Goal: Navigation & Orientation: Find specific page/section

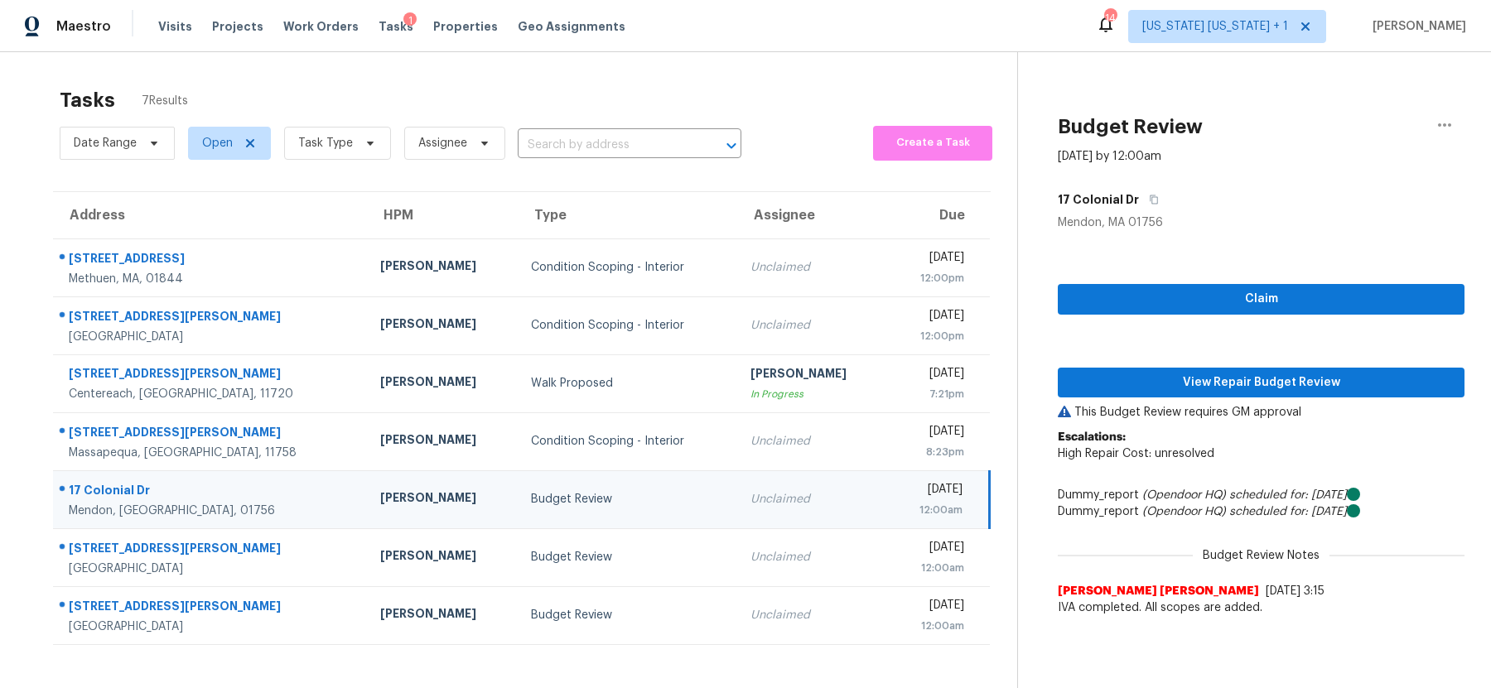
scroll to position [19, 0]
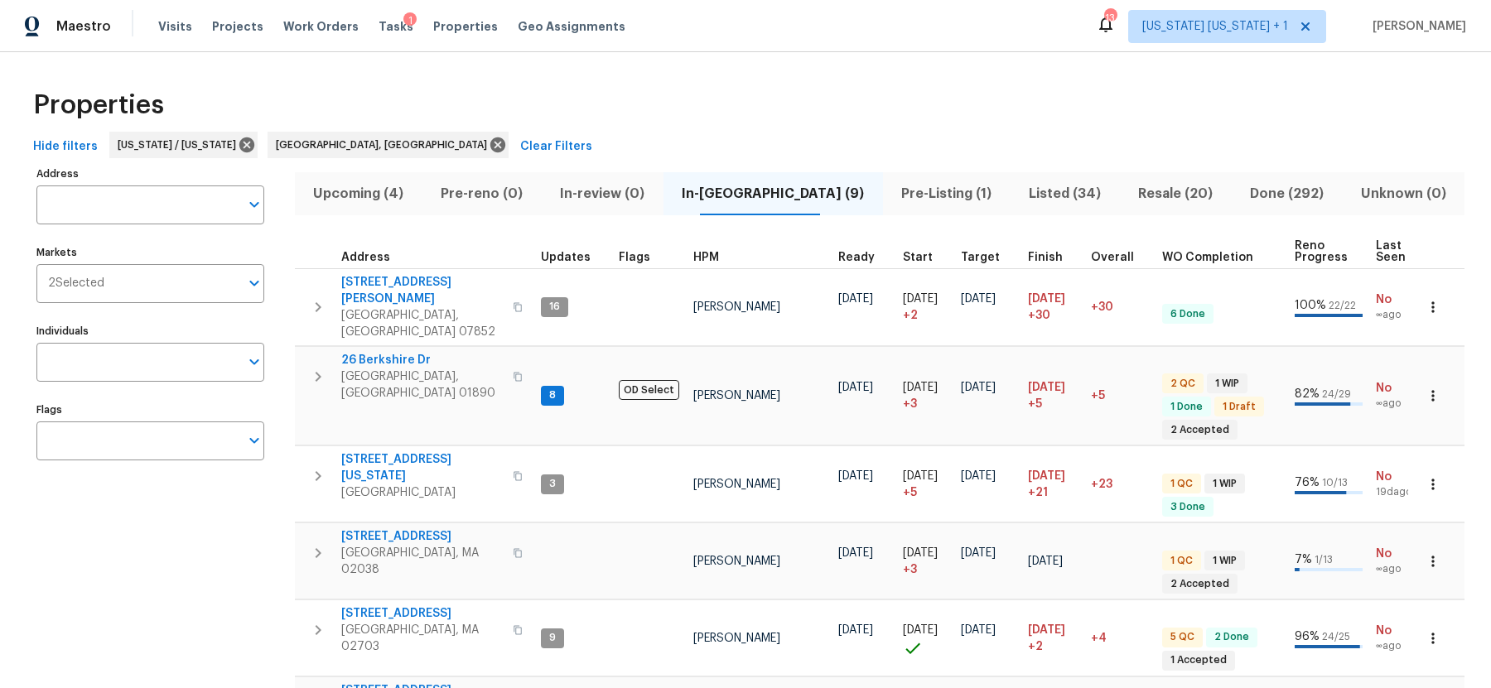
scroll to position [23, 0]
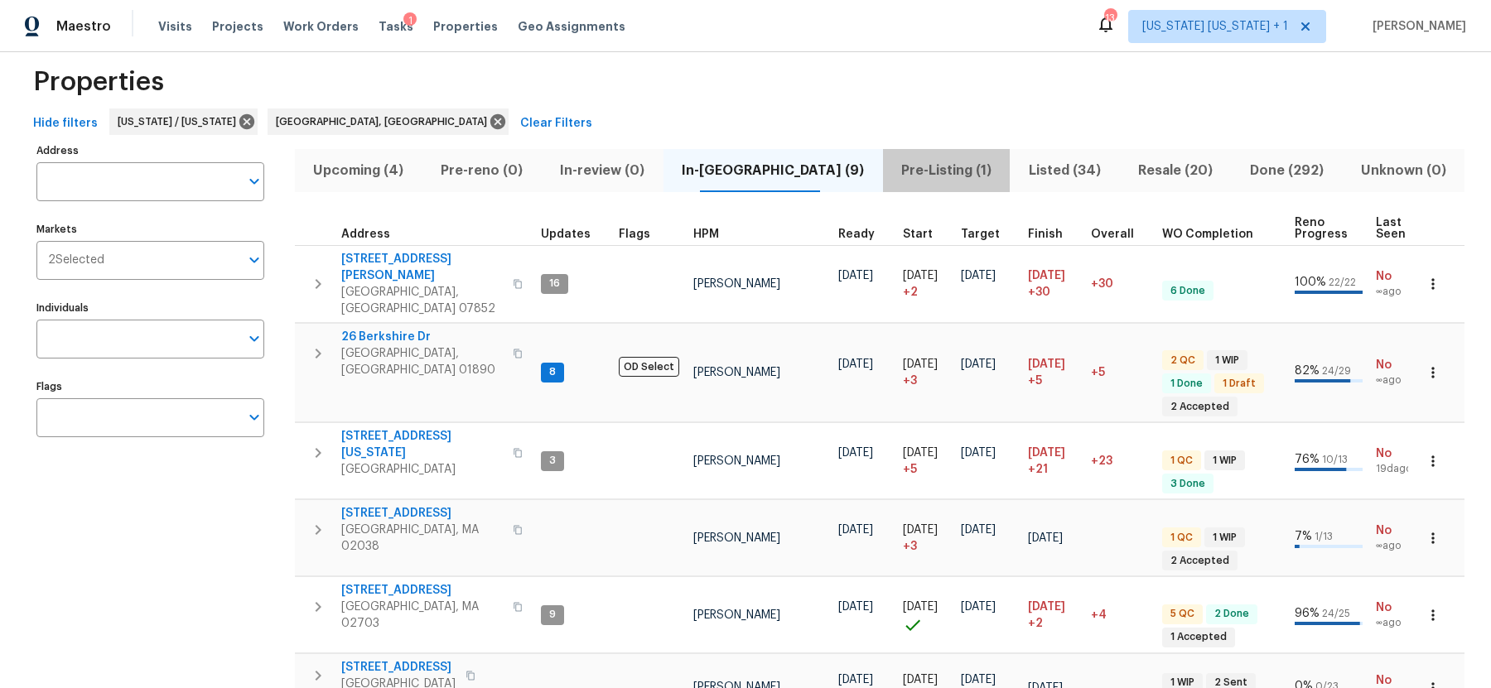
click at [893, 171] on span "Pre-Listing (1)" at bounding box center [947, 170] width 108 height 23
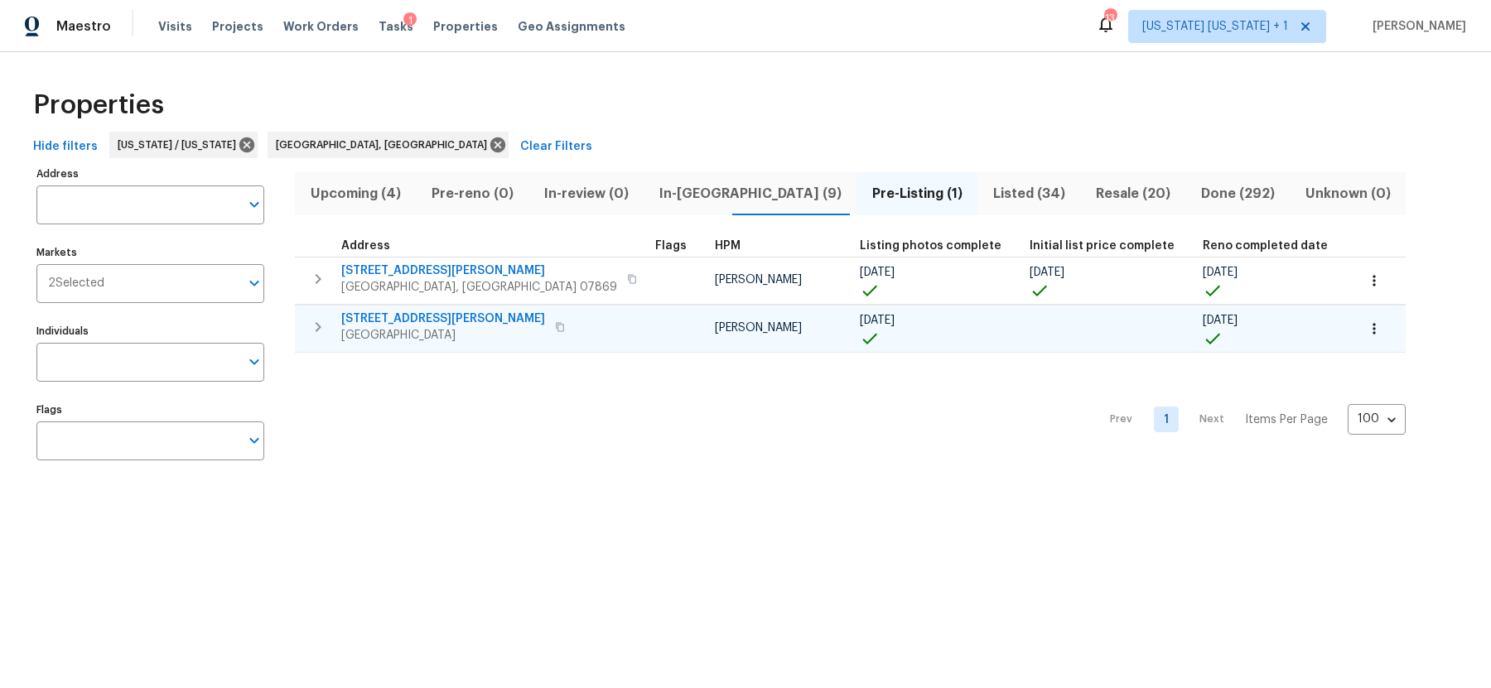
click at [402, 327] on span "[GEOGRAPHIC_DATA]" at bounding box center [443, 335] width 204 height 17
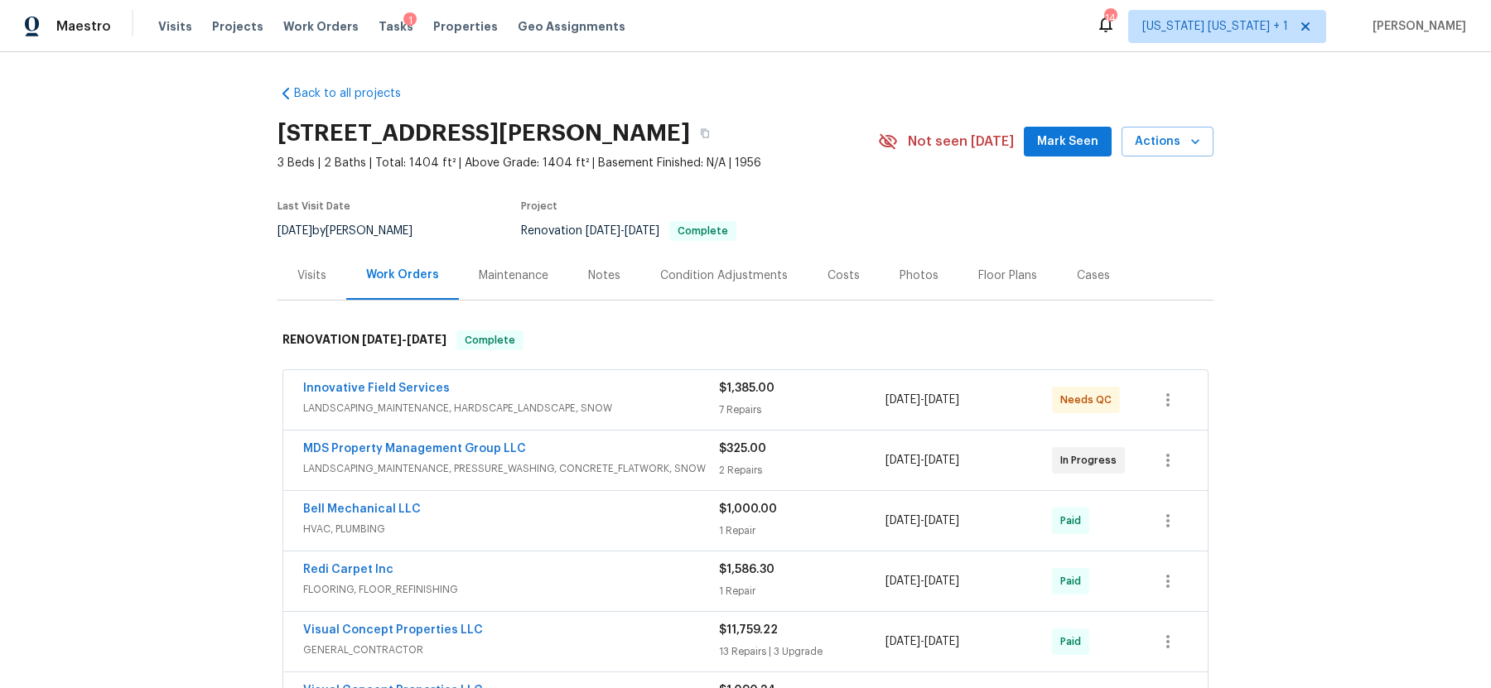
click at [913, 274] on div "Photos" at bounding box center [918, 276] width 39 height 17
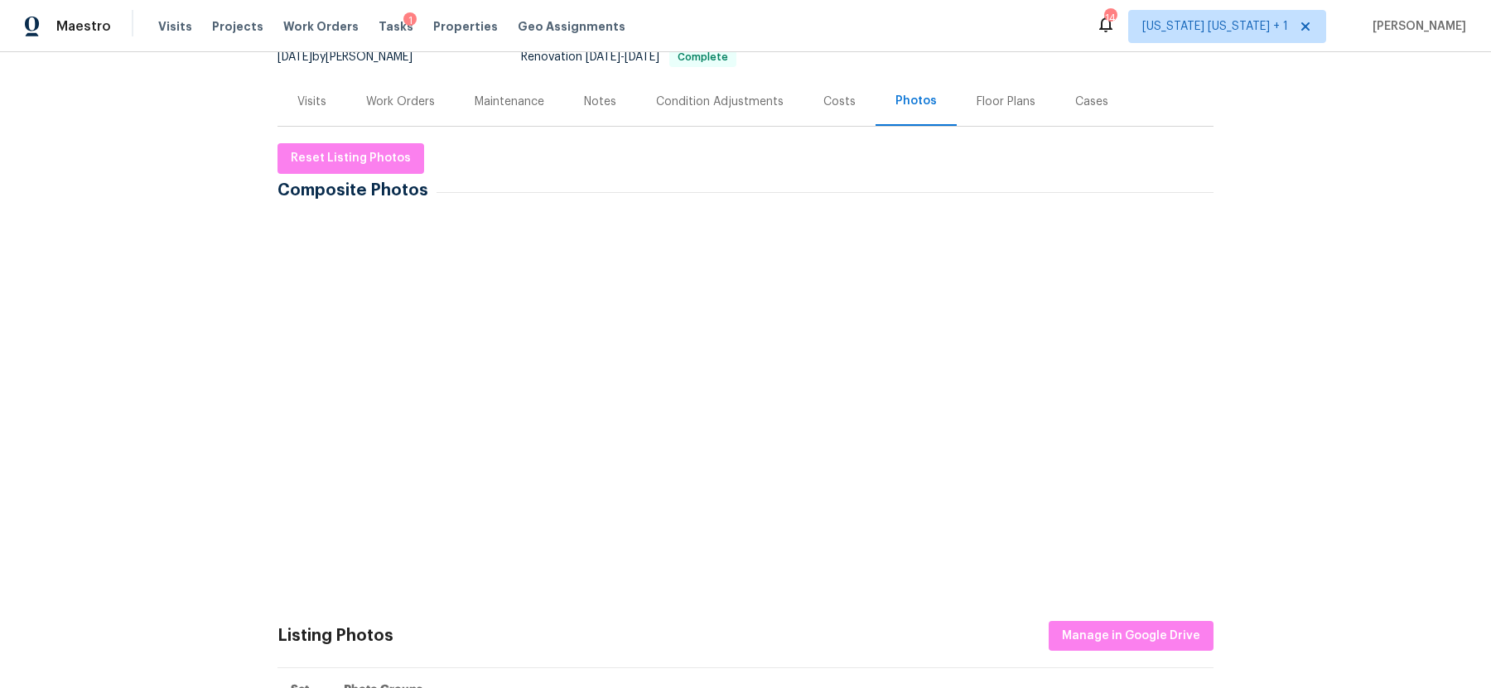
scroll to position [172, 0]
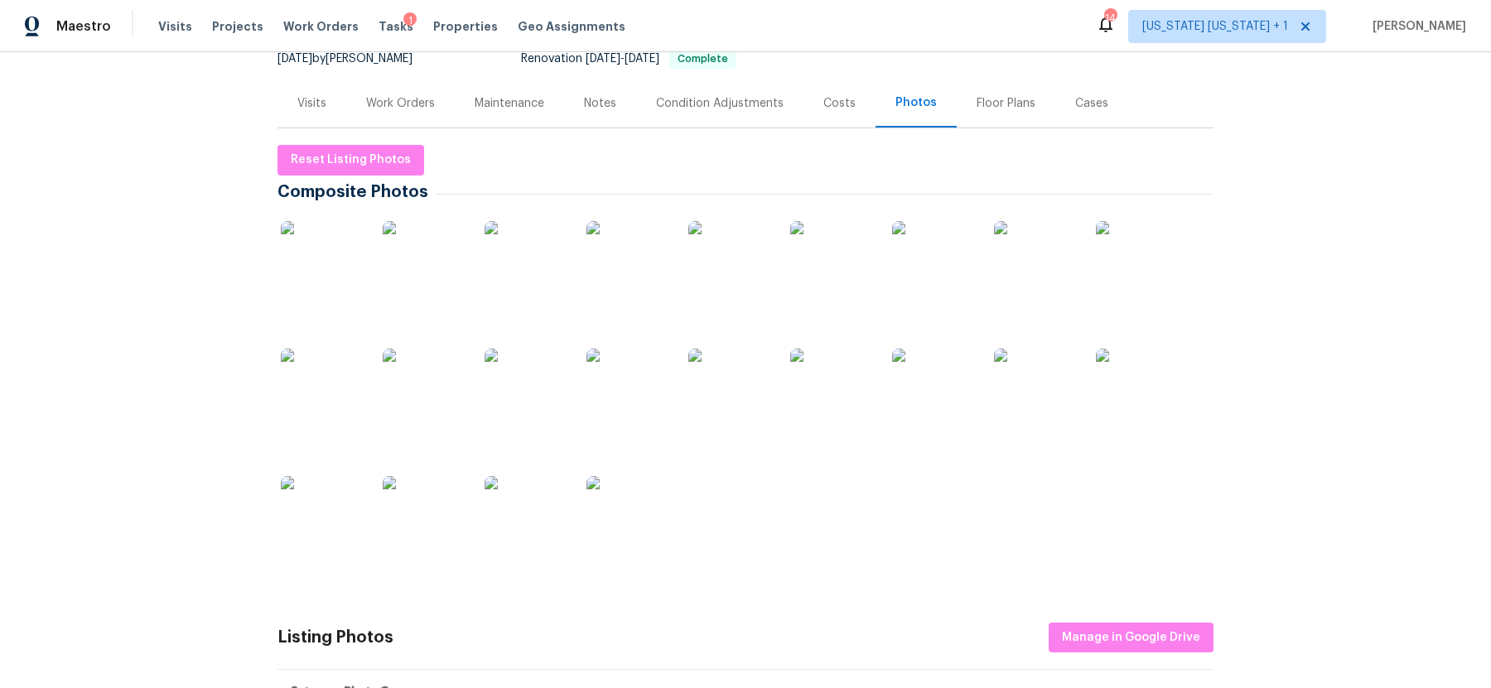
click at [1031, 389] on img at bounding box center [1035, 390] width 83 height 83
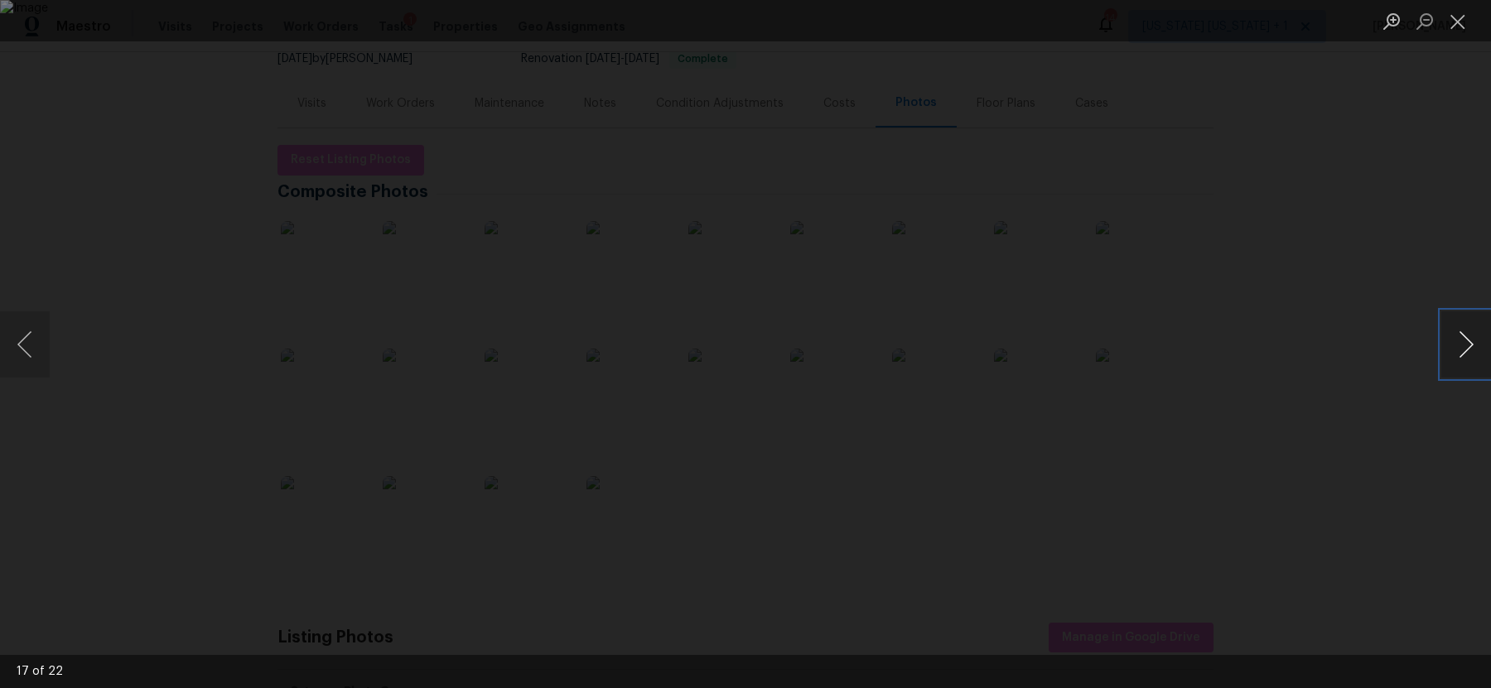
click at [1465, 346] on button "Next image" at bounding box center [1466, 344] width 50 height 66
click at [29, 337] on button "Previous image" at bounding box center [25, 344] width 50 height 66
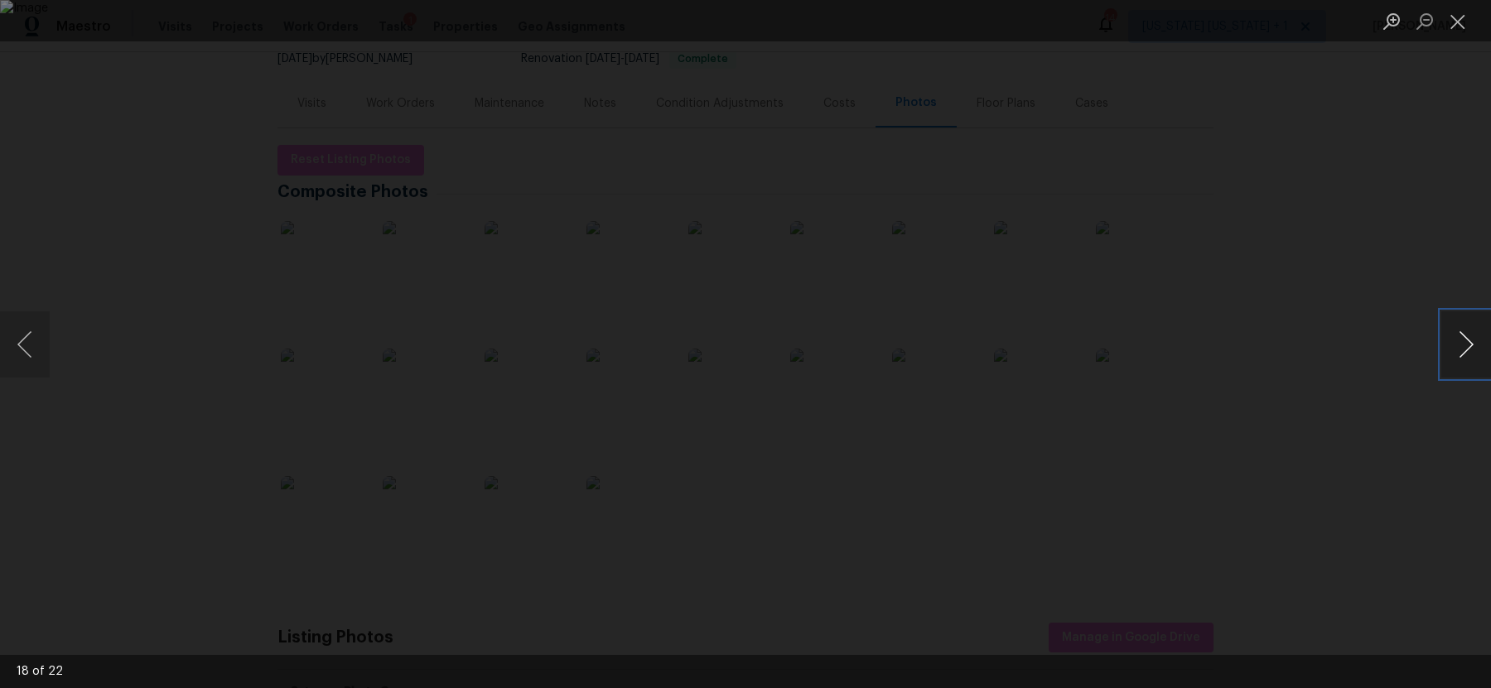
click at [1473, 331] on button "Next image" at bounding box center [1466, 344] width 50 height 66
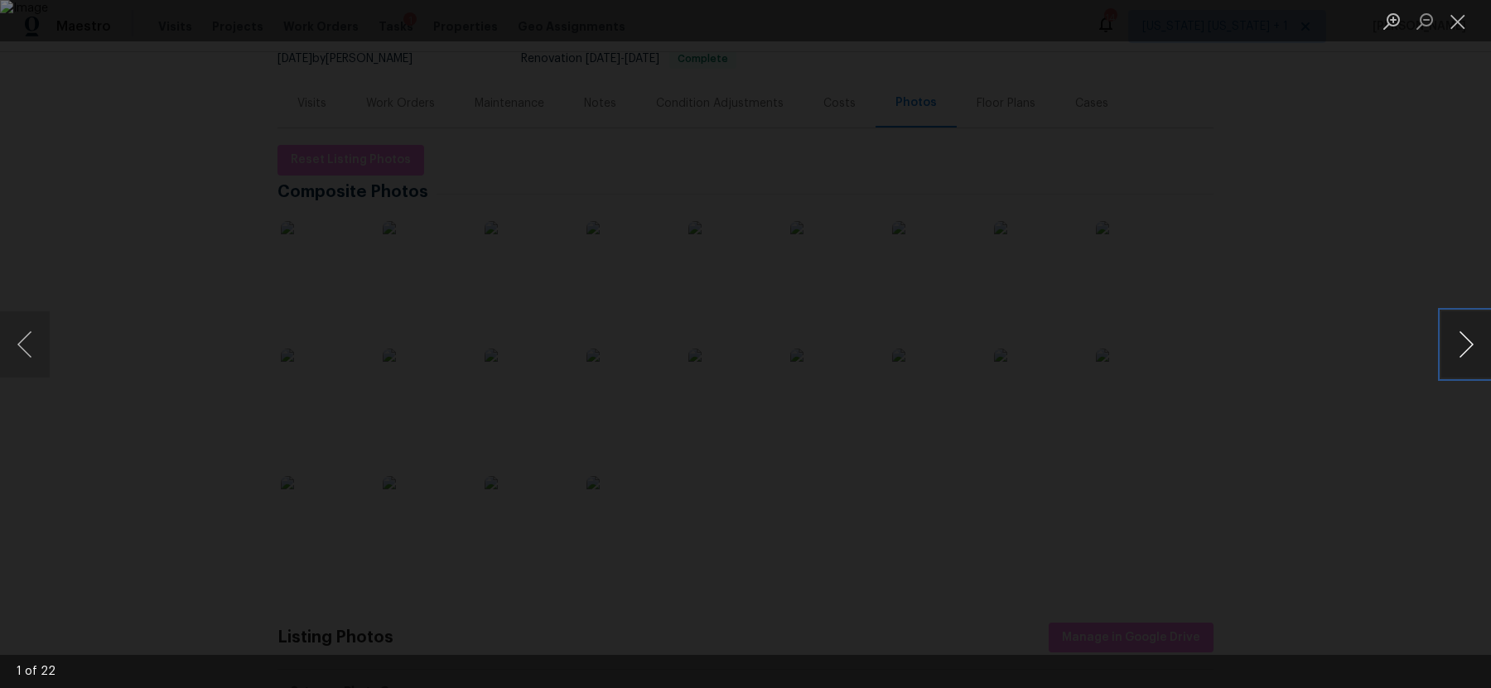
click at [1473, 331] on button "Next image" at bounding box center [1466, 344] width 50 height 66
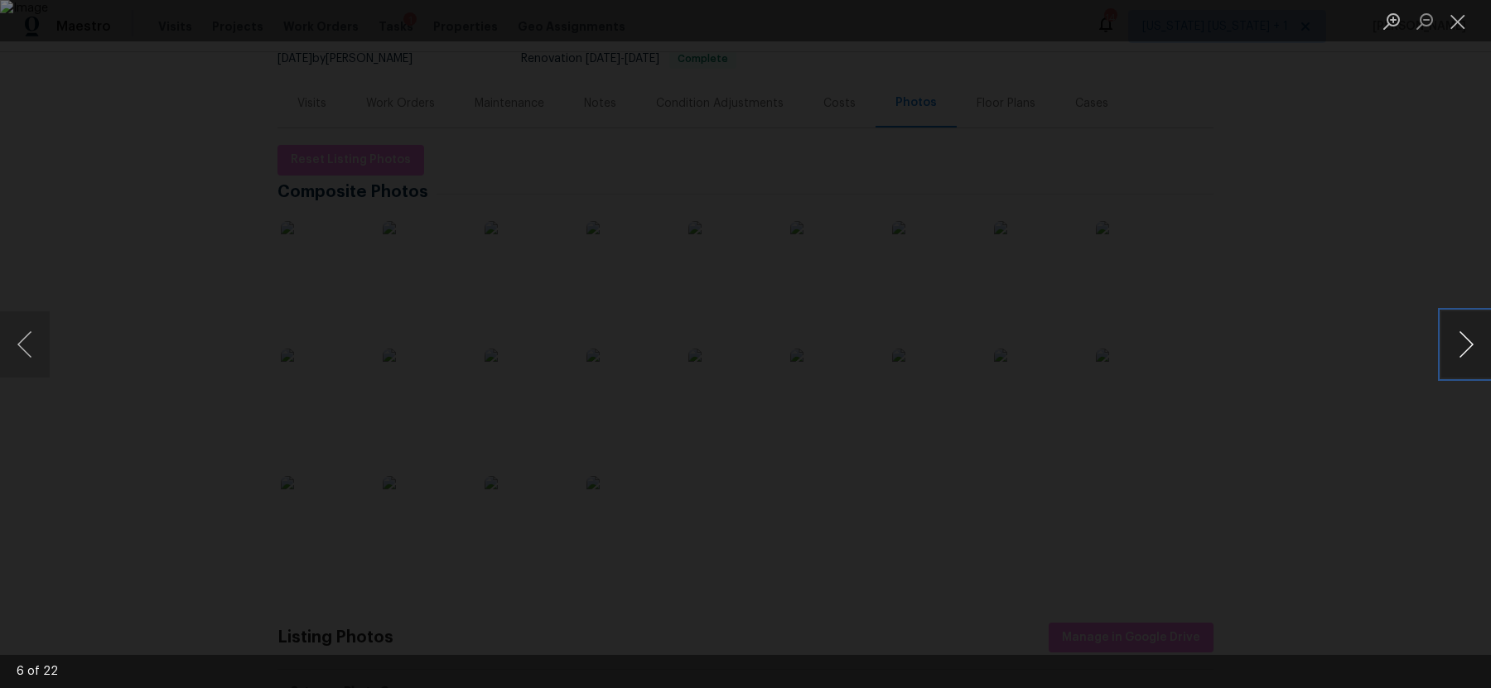
click at [1473, 331] on button "Next image" at bounding box center [1466, 344] width 50 height 66
click at [1460, 350] on button "Next image" at bounding box center [1466, 344] width 50 height 66
click at [1461, 345] on button "Next image" at bounding box center [1466, 344] width 50 height 66
click at [29, 344] on button "Previous image" at bounding box center [25, 344] width 50 height 66
click at [1458, 342] on button "Next image" at bounding box center [1466, 344] width 50 height 66
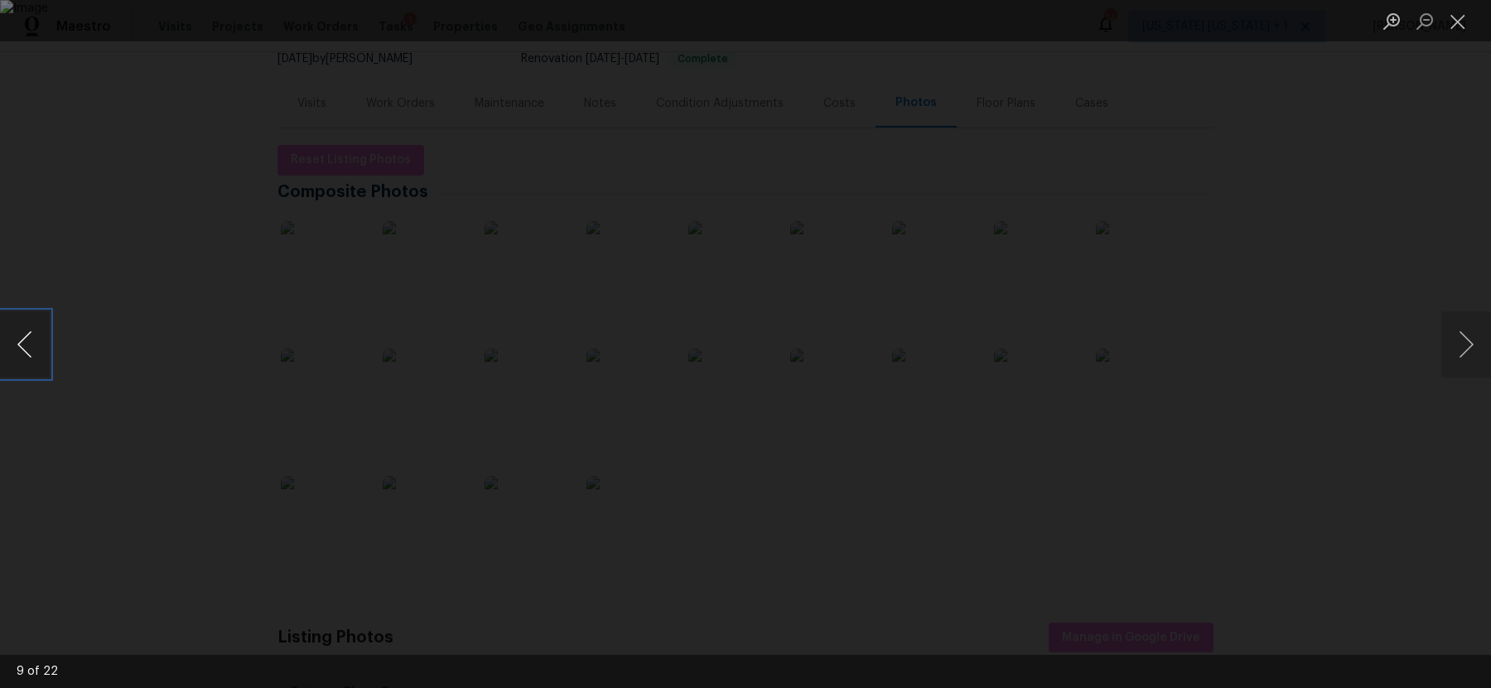
click at [34, 354] on button "Previous image" at bounding box center [25, 344] width 50 height 66
click at [39, 342] on button "Previous image" at bounding box center [25, 344] width 50 height 66
click at [1475, 347] on button "Next image" at bounding box center [1466, 344] width 50 height 66
click at [1418, 467] on div "Lightbox" at bounding box center [745, 344] width 1491 height 688
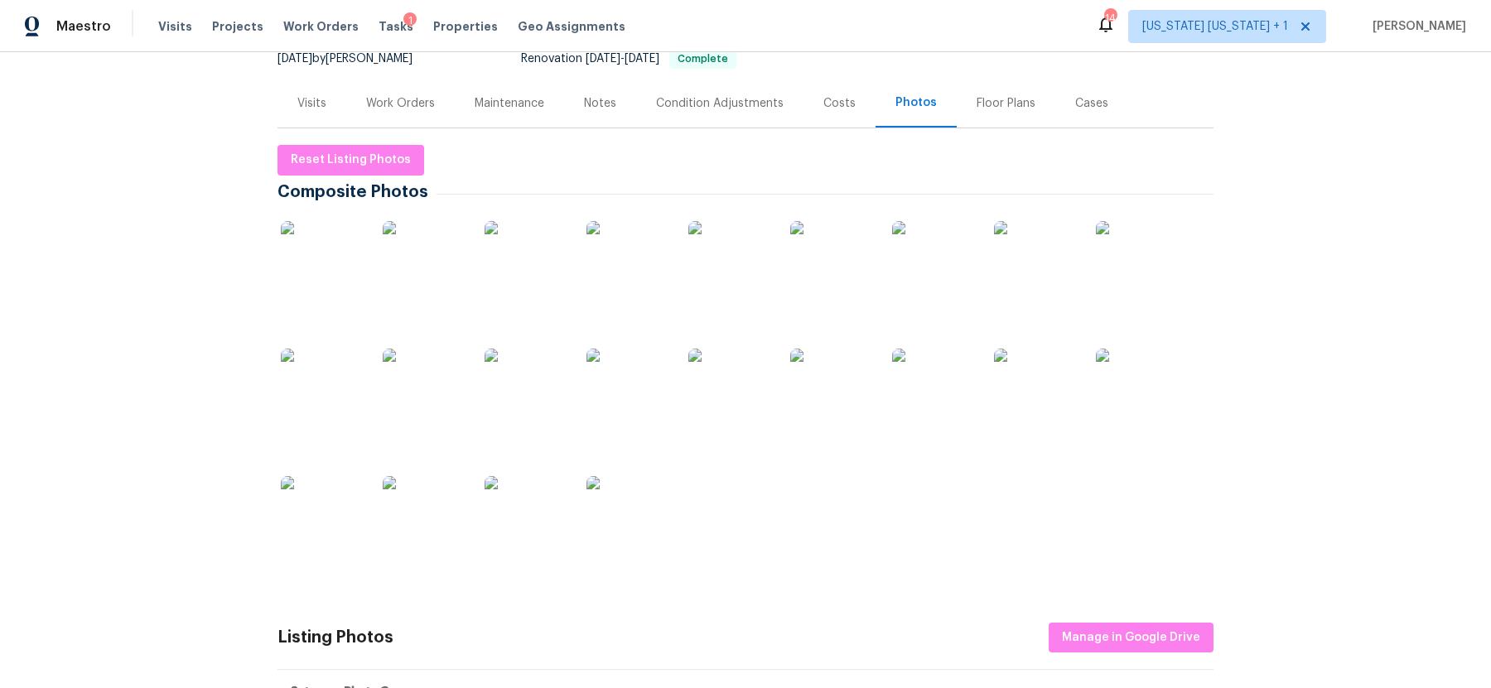
click at [1012, 368] on img at bounding box center [1035, 390] width 83 height 83
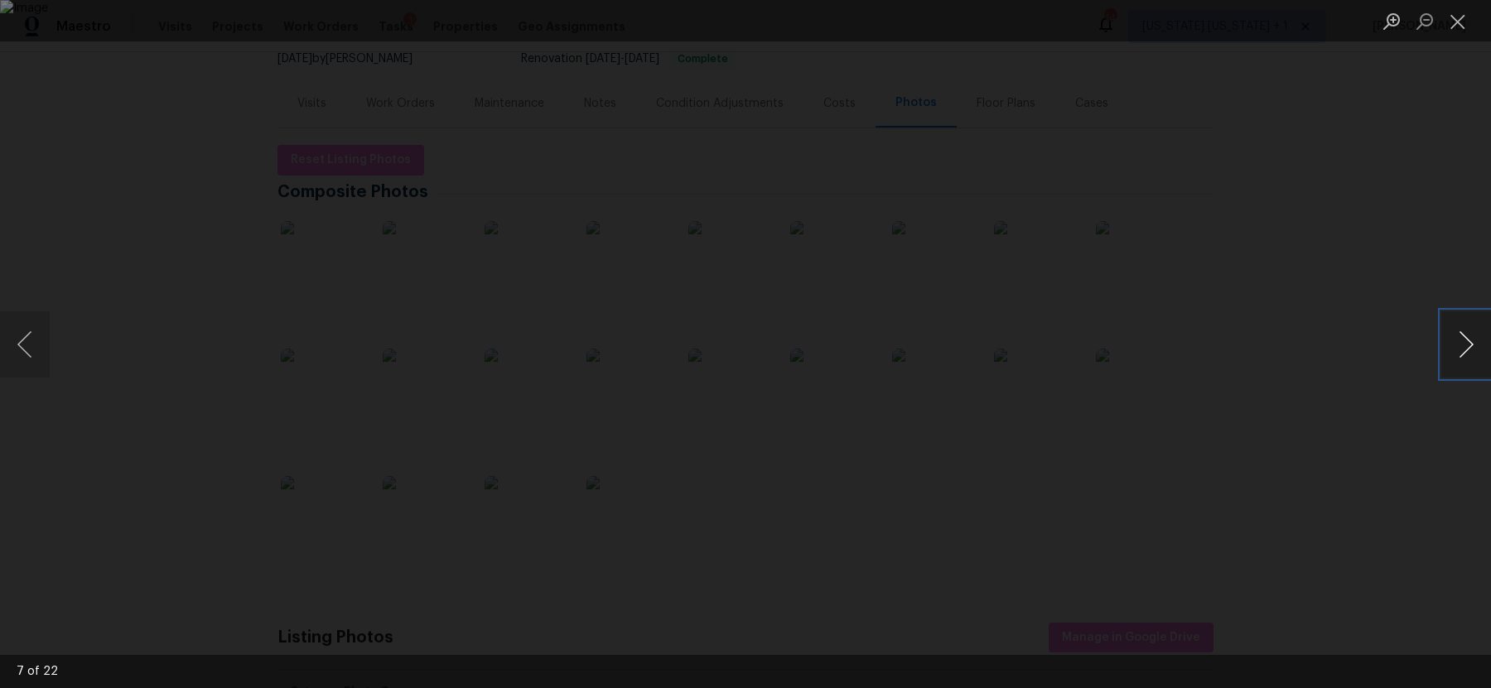
click at [1477, 345] on button "Next image" at bounding box center [1466, 344] width 50 height 66
click at [1476, 345] on button "Next image" at bounding box center [1466, 344] width 50 height 66
click at [30, 352] on button "Previous image" at bounding box center [25, 344] width 50 height 66
click at [180, 473] on div "Lightbox" at bounding box center [745, 344] width 1491 height 688
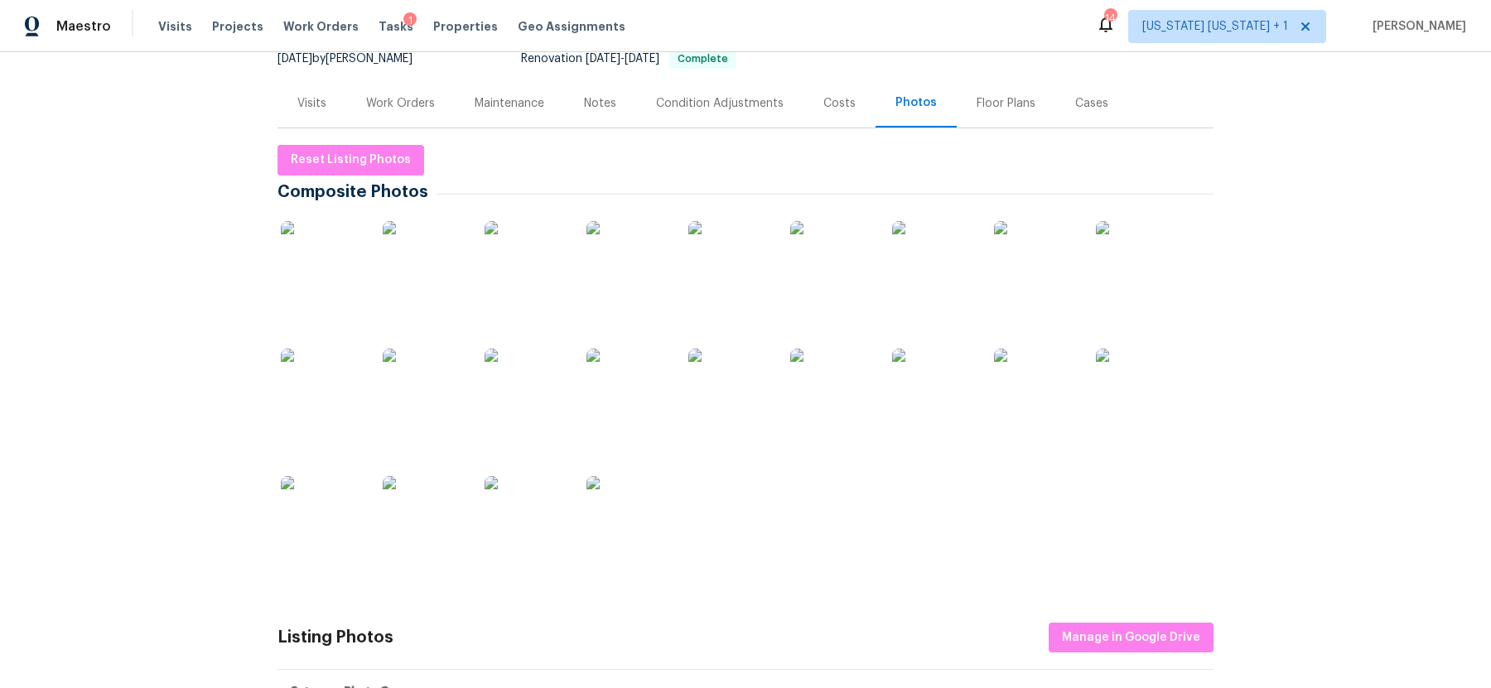
click at [1034, 397] on img at bounding box center [1035, 390] width 83 height 83
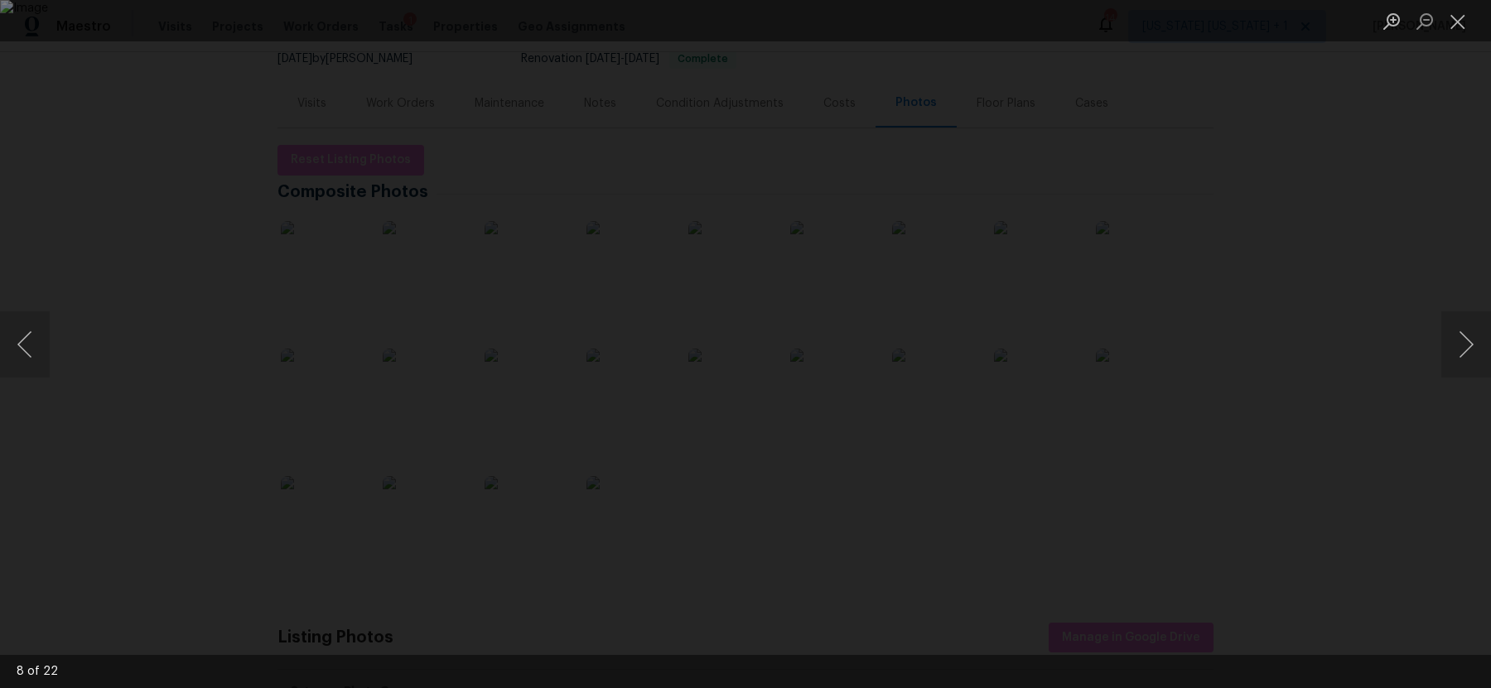
click at [1283, 253] on div "Lightbox" at bounding box center [745, 344] width 1491 height 688
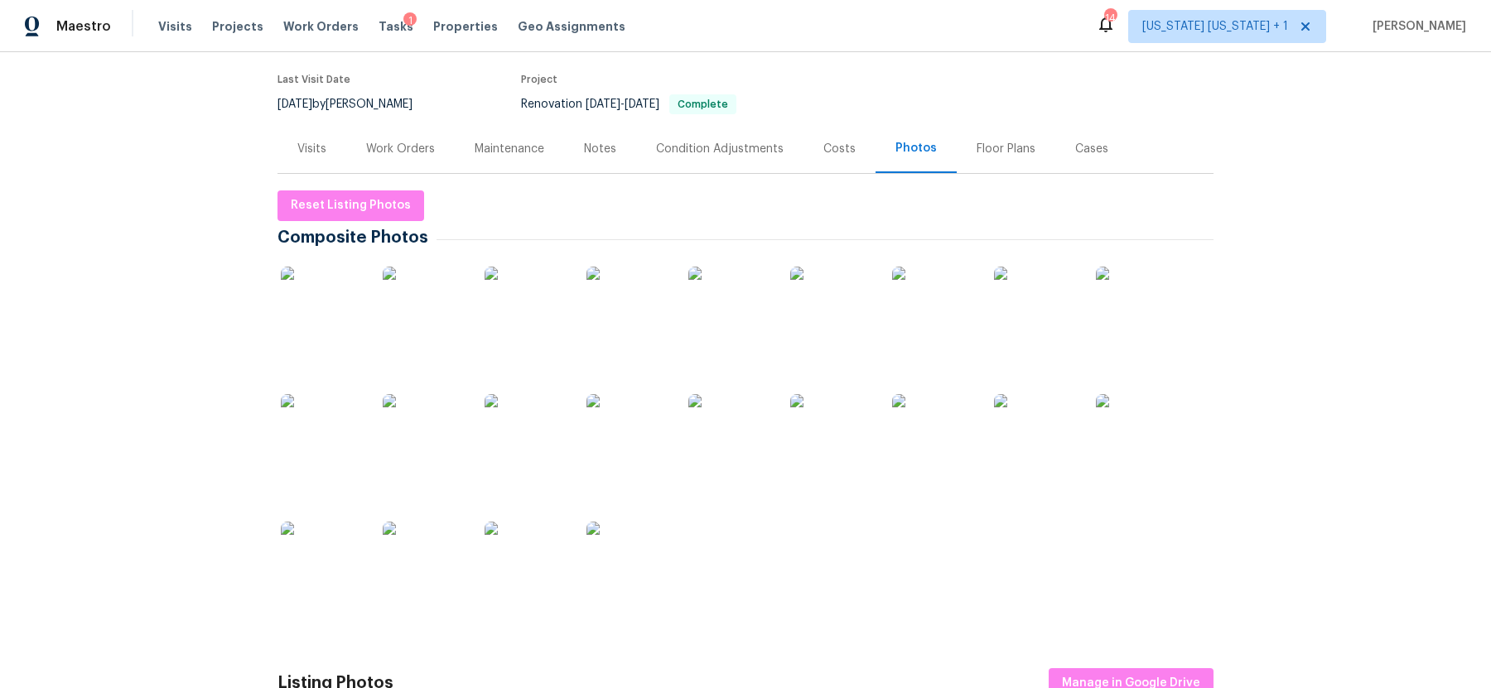
scroll to position [139, 0]
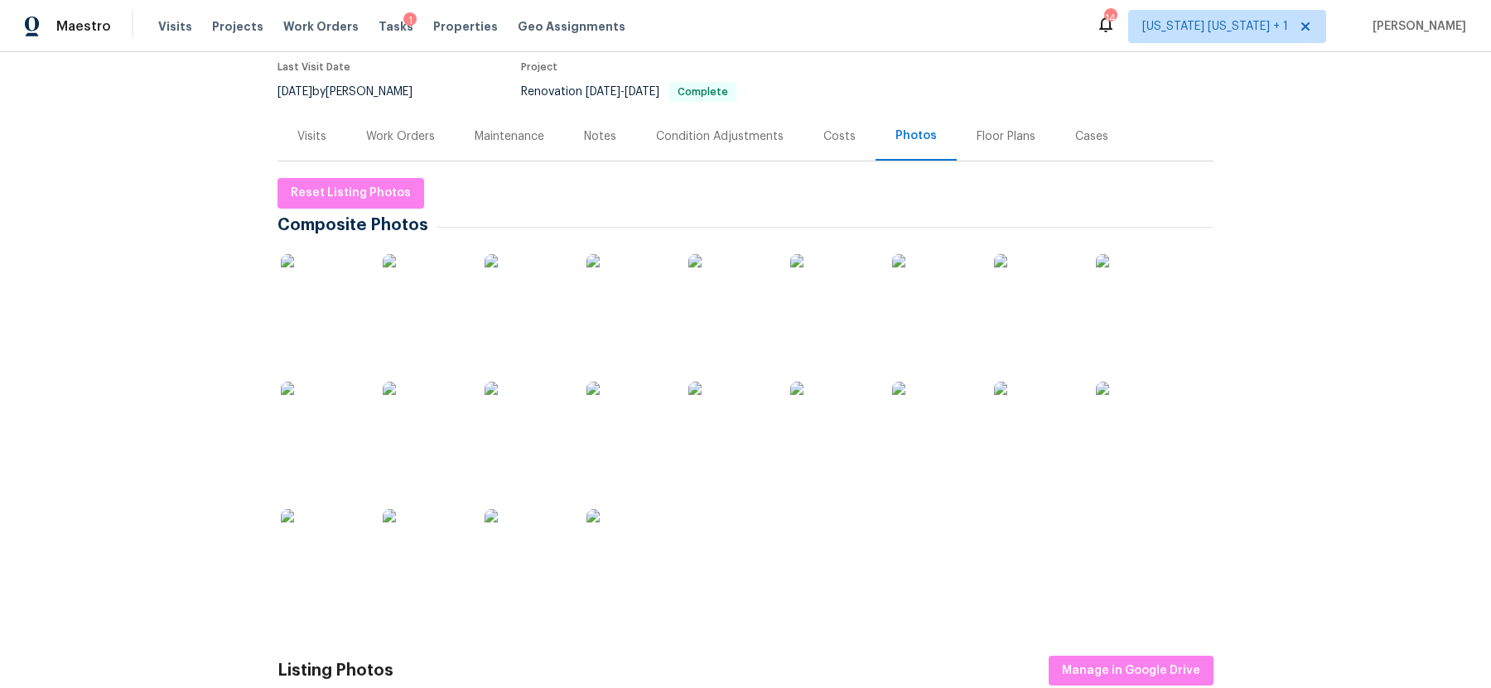
click at [1023, 280] on img at bounding box center [1035, 295] width 83 height 83
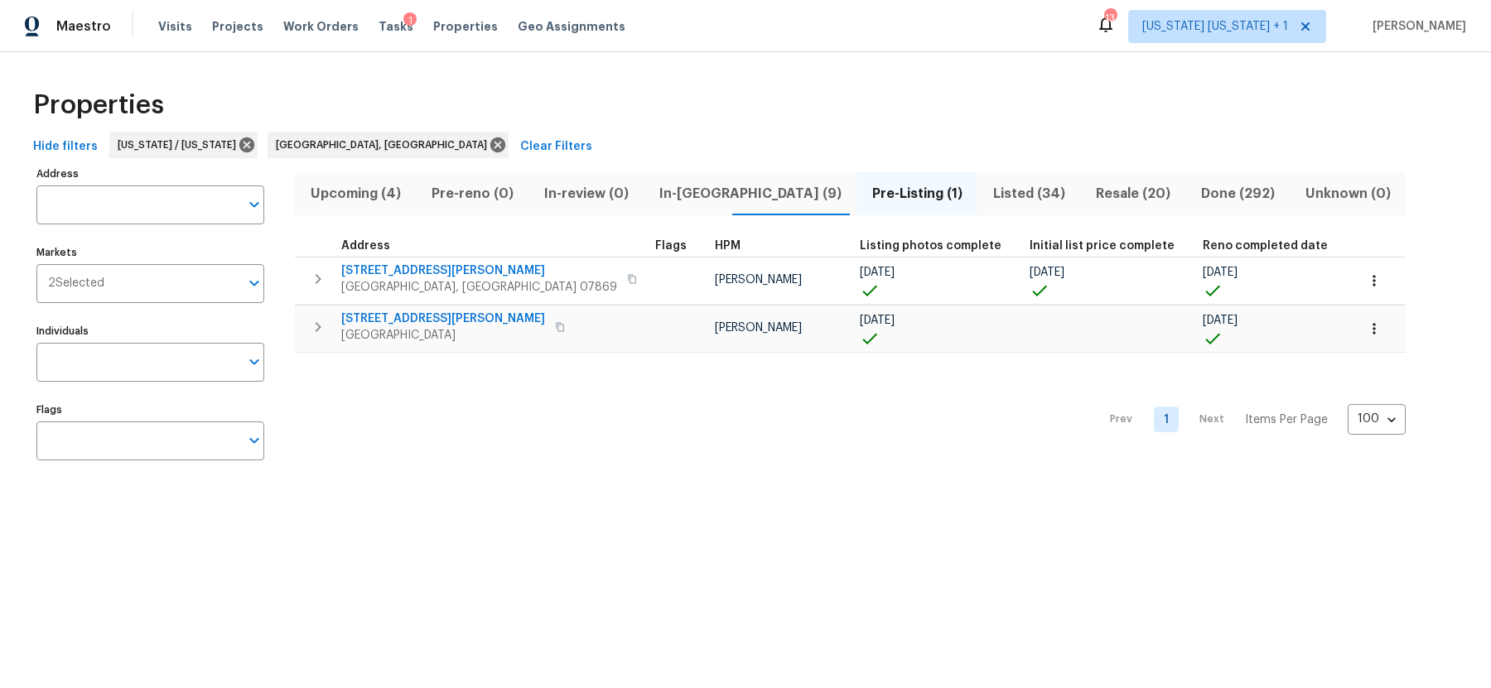
click at [666, 195] on span "In-[GEOGRAPHIC_DATA] (9)" at bounding box center [749, 193] width 193 height 23
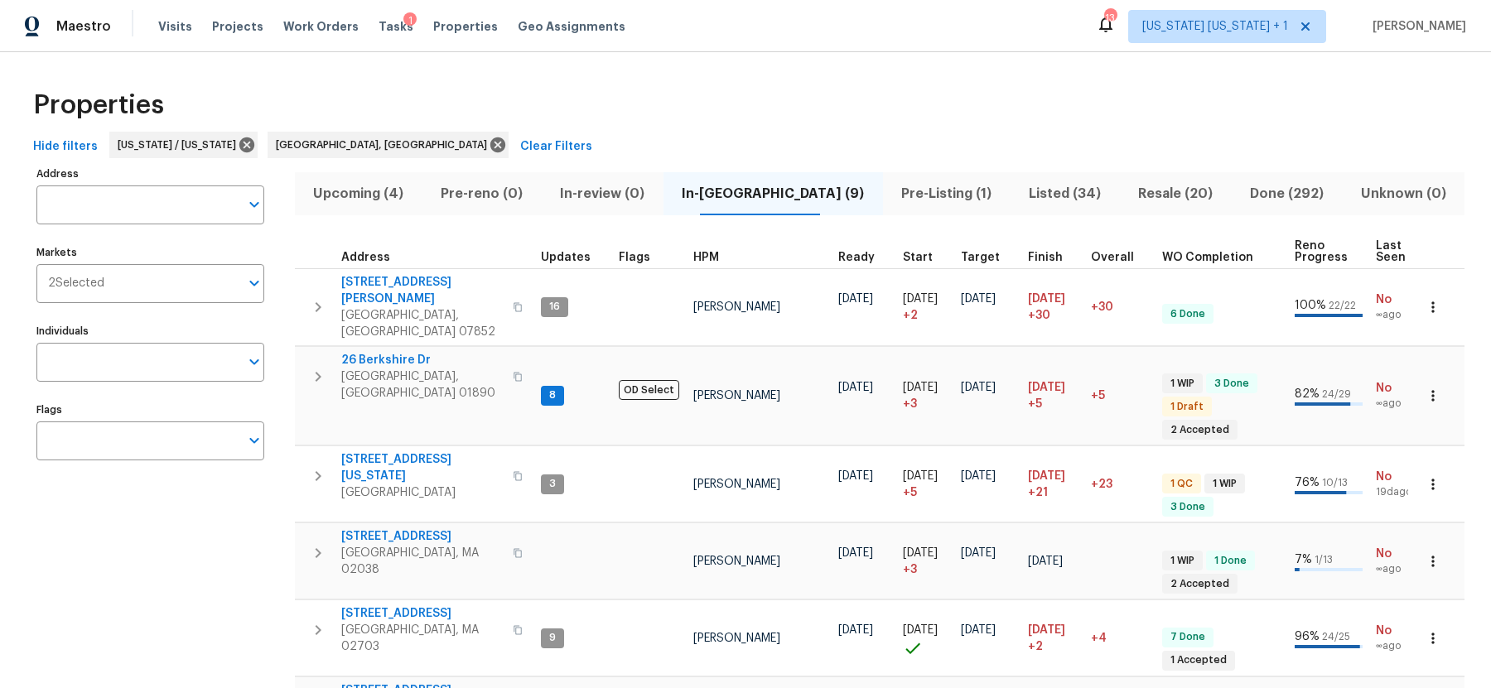
scroll to position [171, 0]
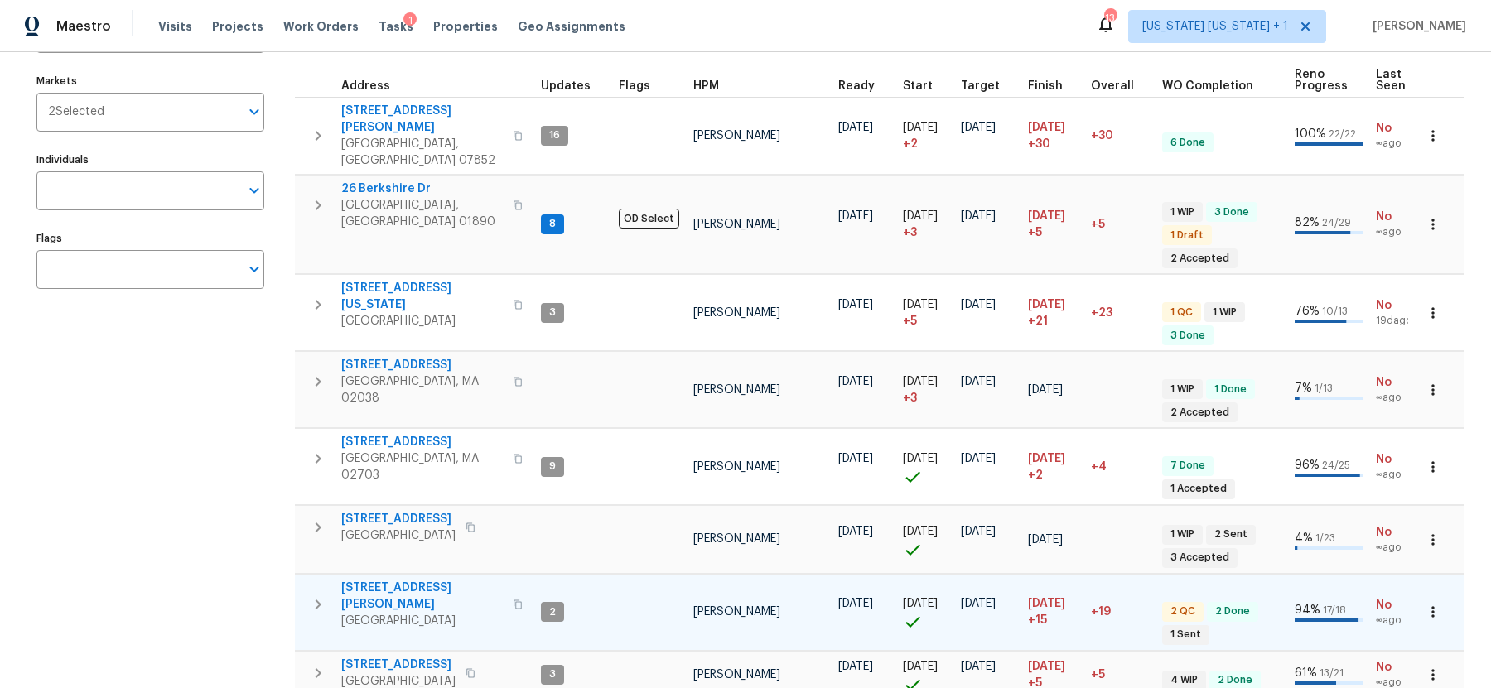
click at [319, 595] on icon "button" at bounding box center [318, 605] width 20 height 20
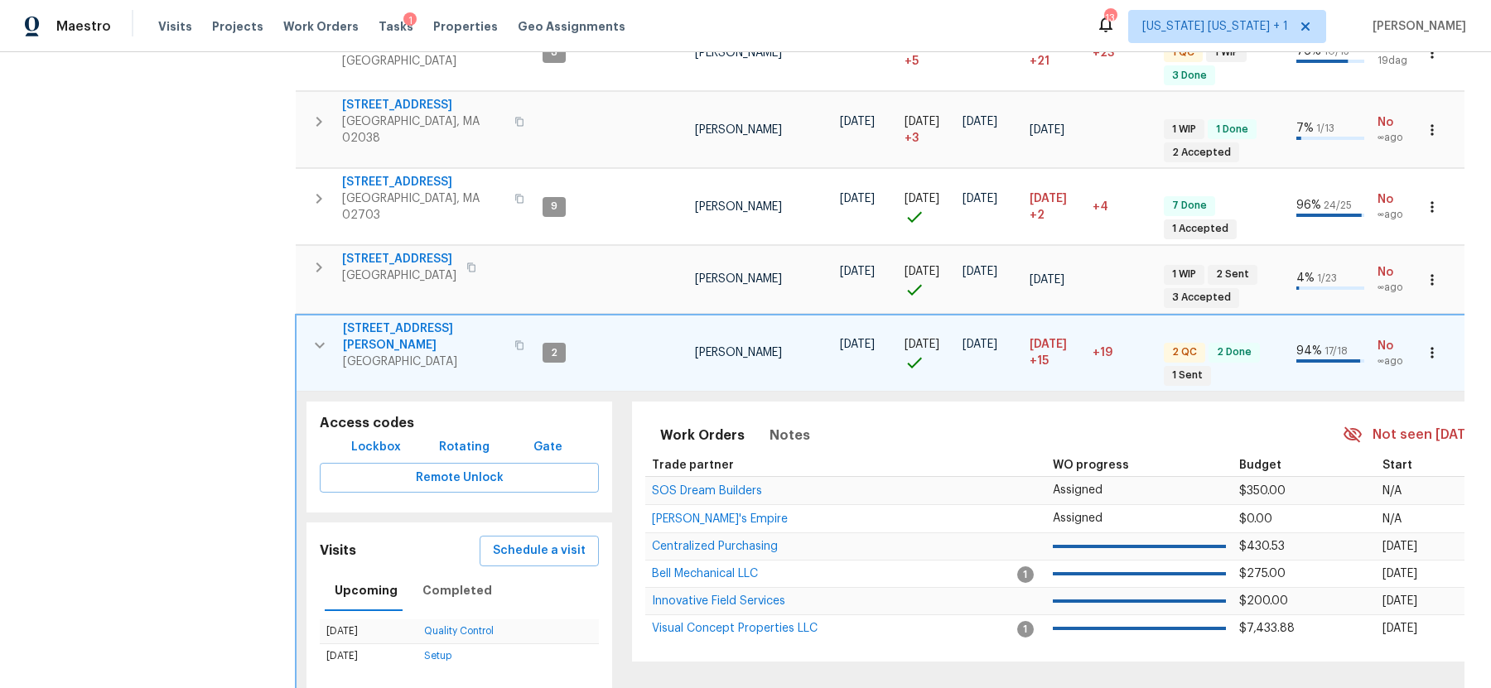
scroll to position [449, 0]
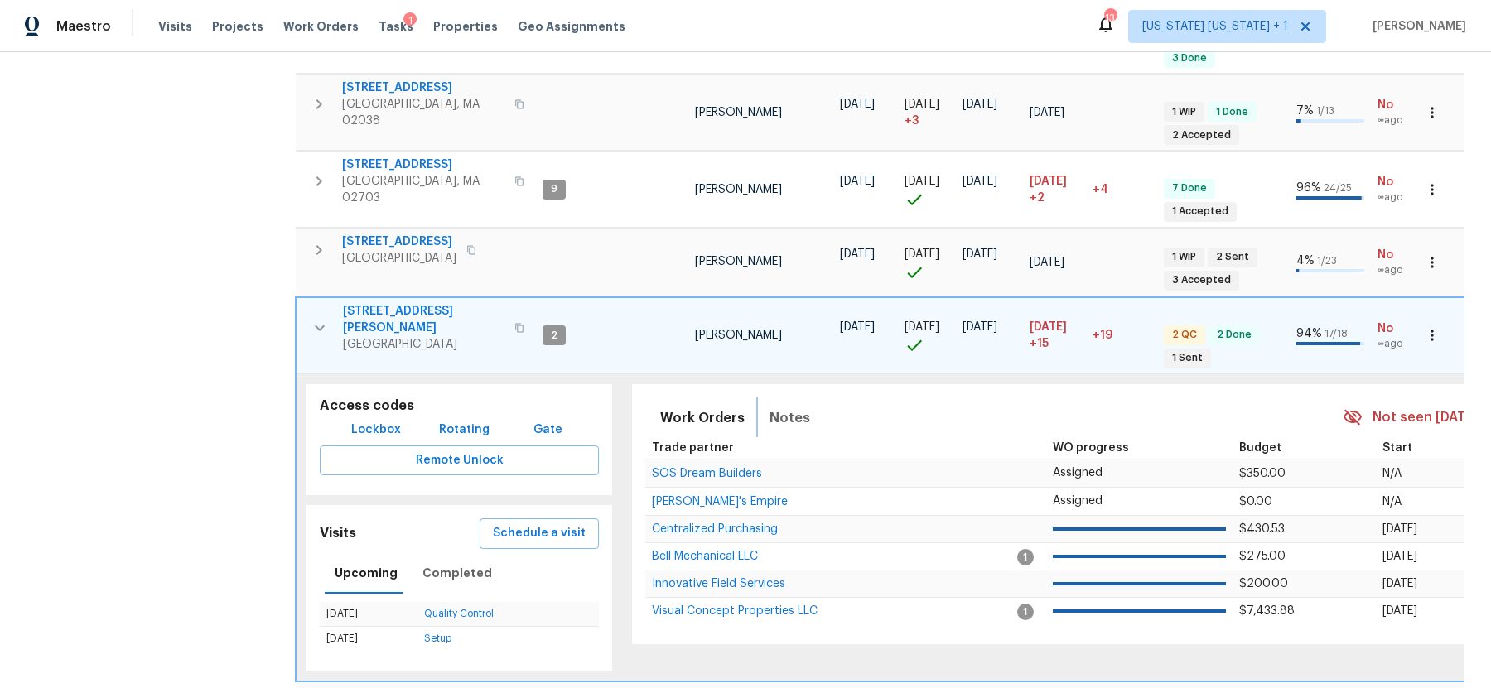
click at [759, 398] on button "Notes" at bounding box center [789, 418] width 60 height 40
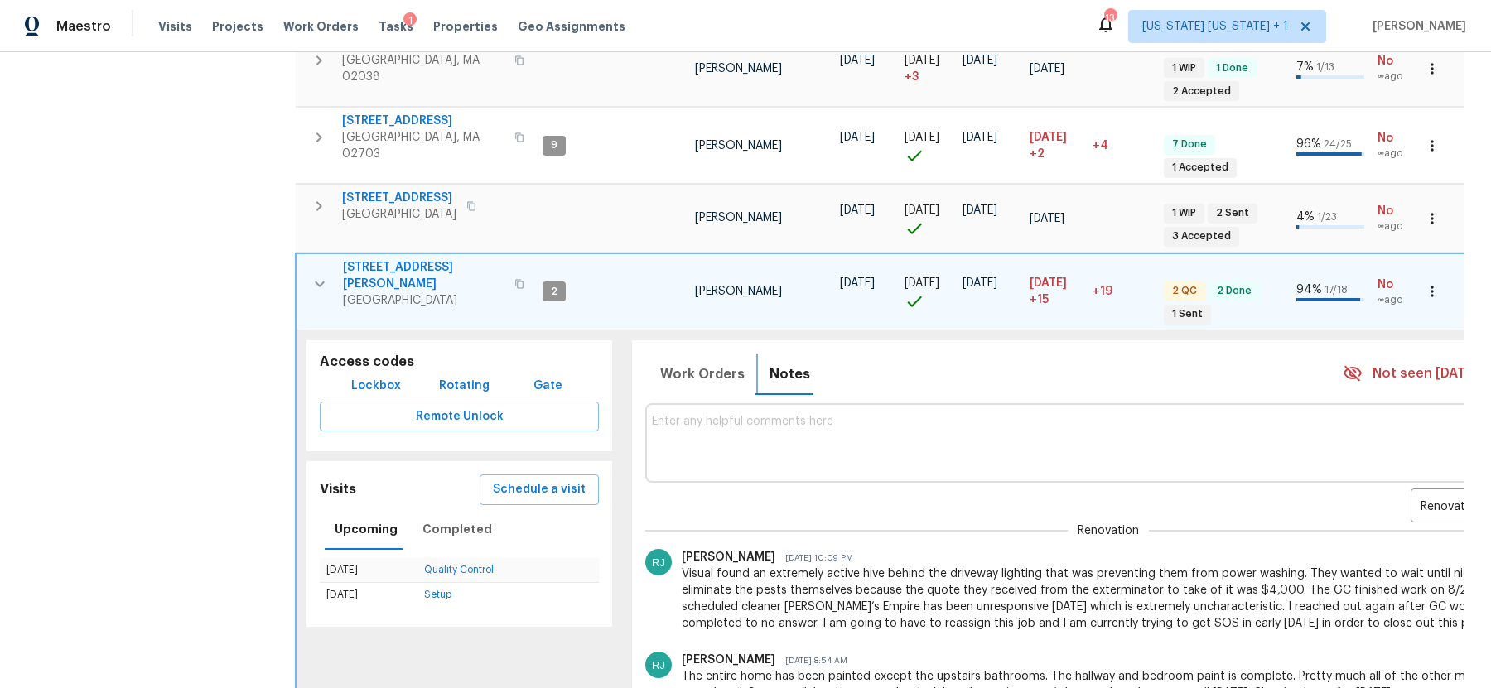
scroll to position [437, 0]
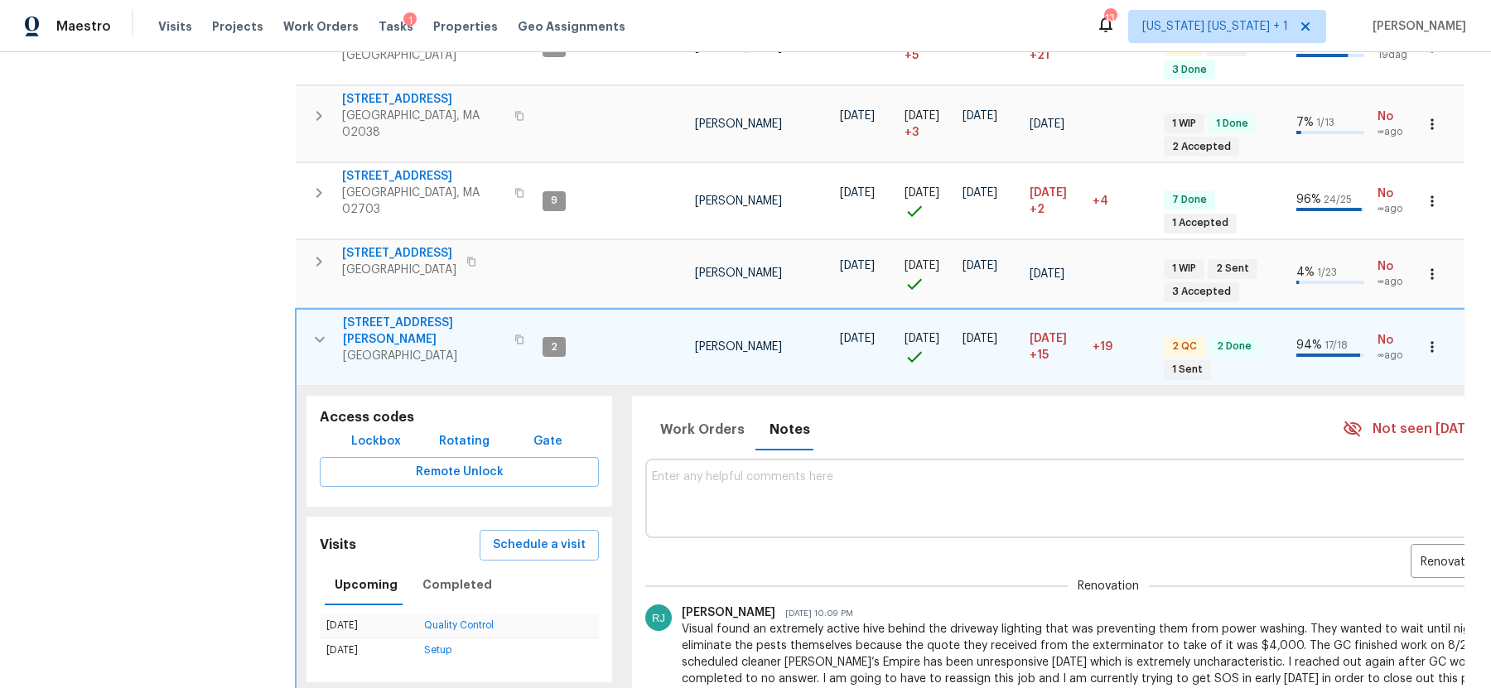
click at [312, 330] on icon "button" at bounding box center [320, 340] width 20 height 20
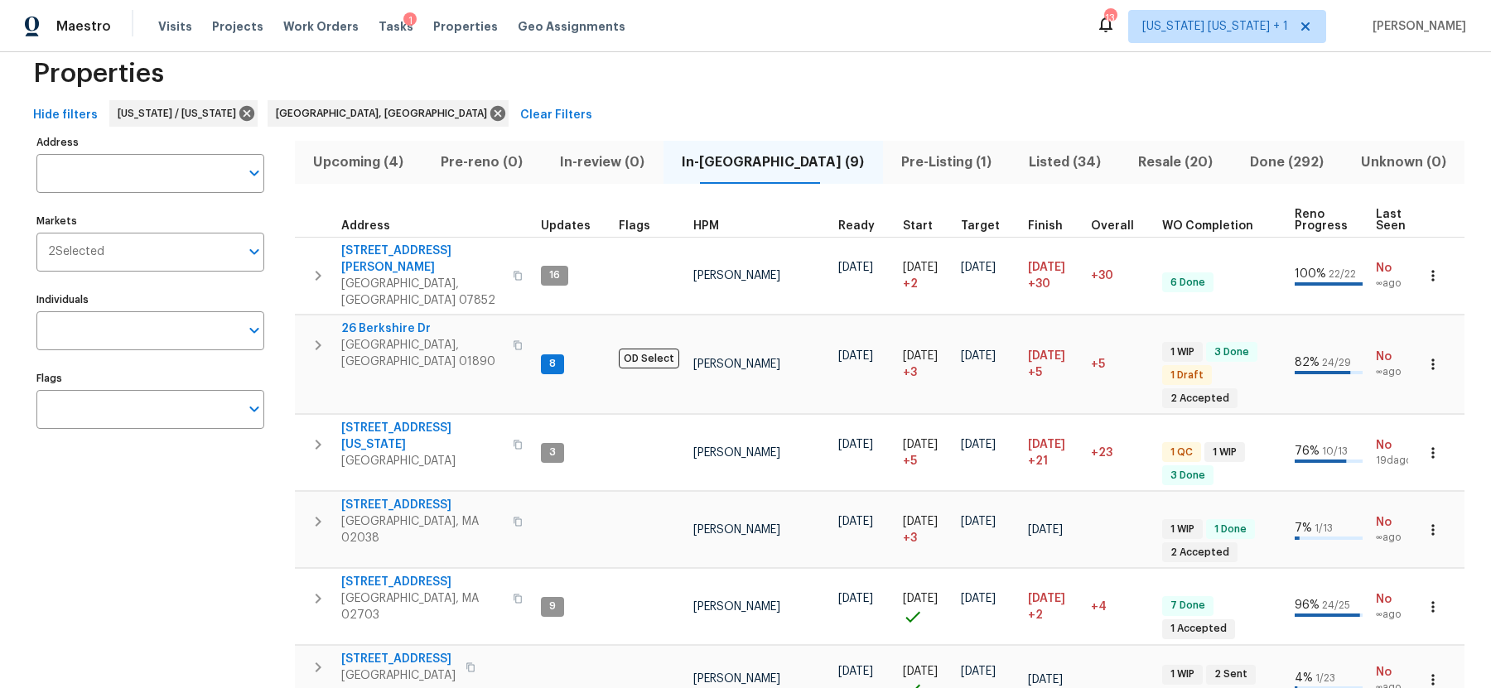
scroll to position [0, 0]
